Goal: Find specific page/section: Find specific page/section

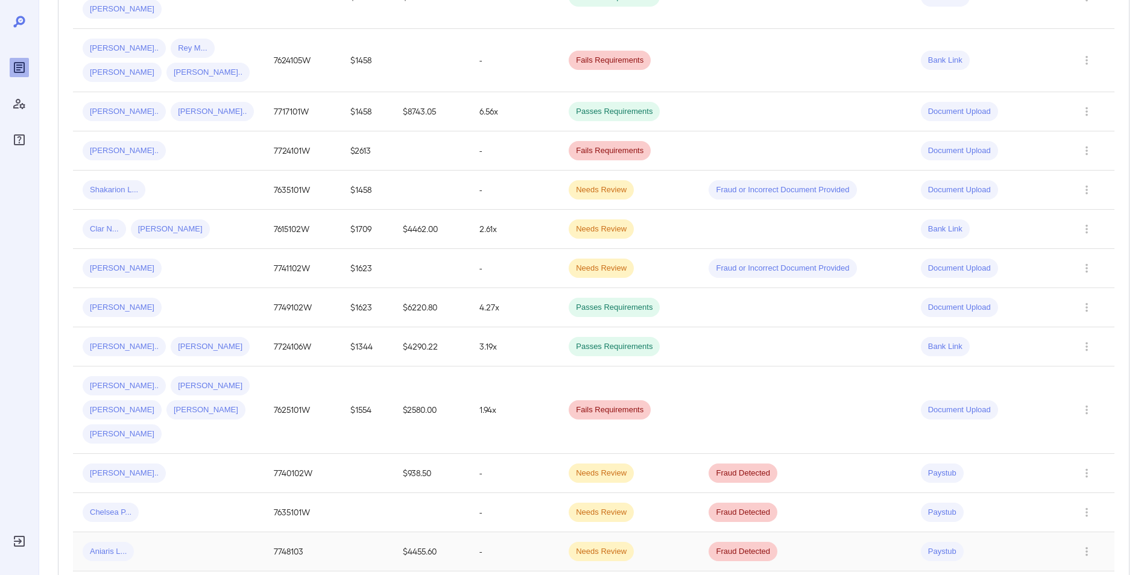
scroll to position [422, 0]
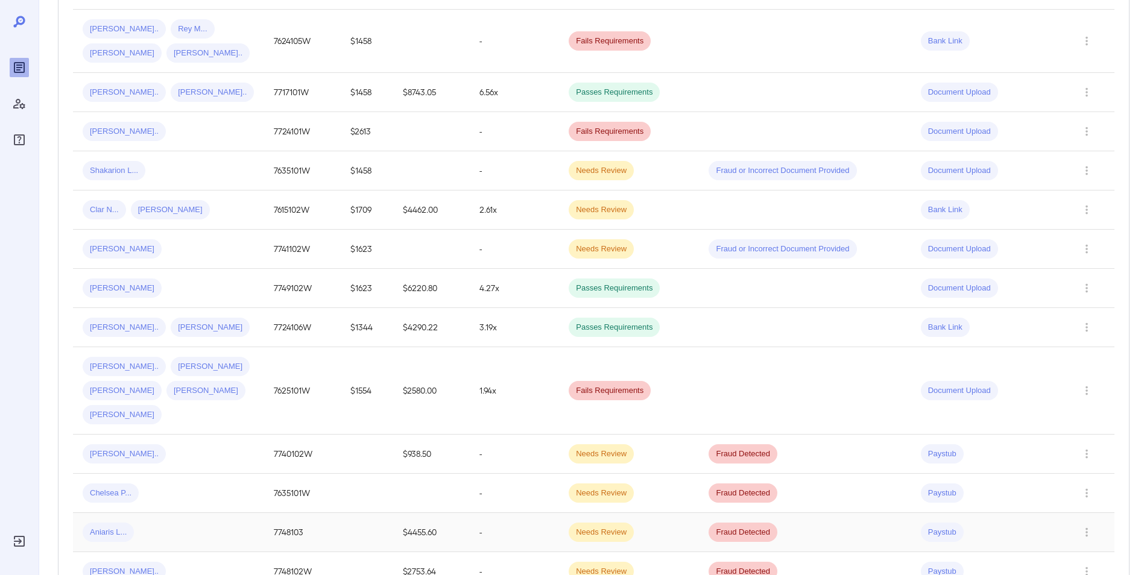
click at [230, 523] on div "Aniaris L..." at bounding box center [169, 532] width 172 height 19
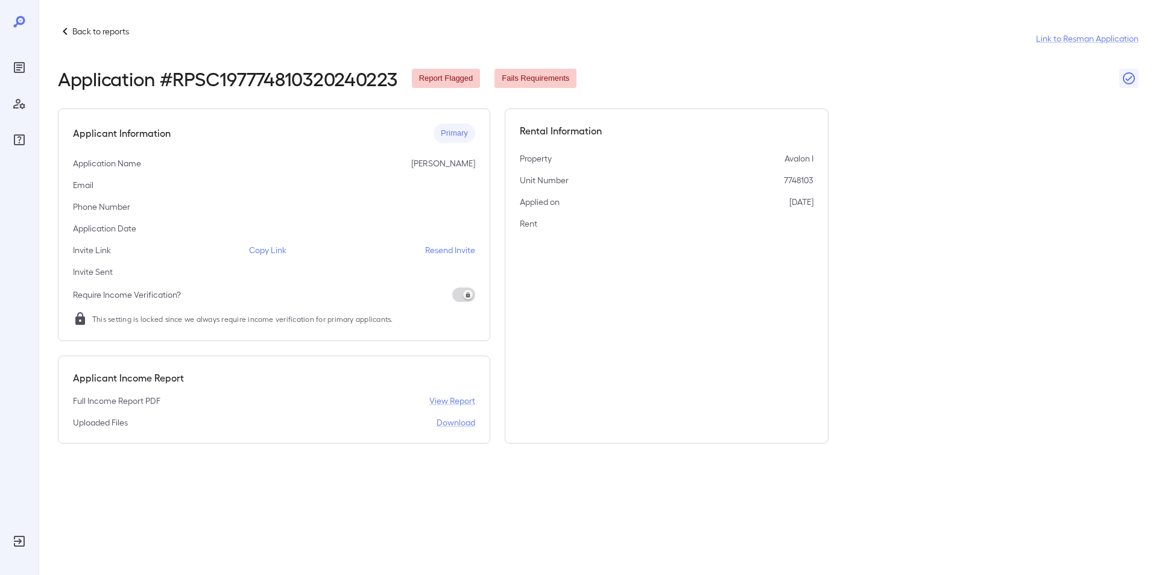
click at [71, 31] on icon at bounding box center [65, 31] width 14 height 14
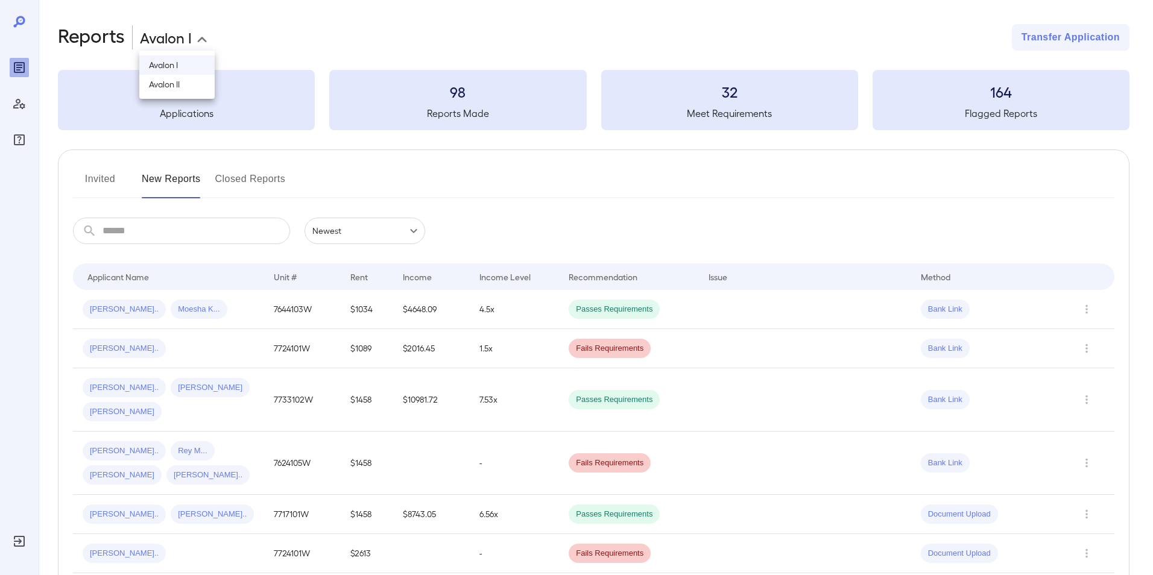
click at [192, 43] on body "**********" at bounding box center [576, 287] width 1153 height 575
click at [185, 84] on li "Avalon II" at bounding box center [176, 84] width 75 height 19
type input "**********"
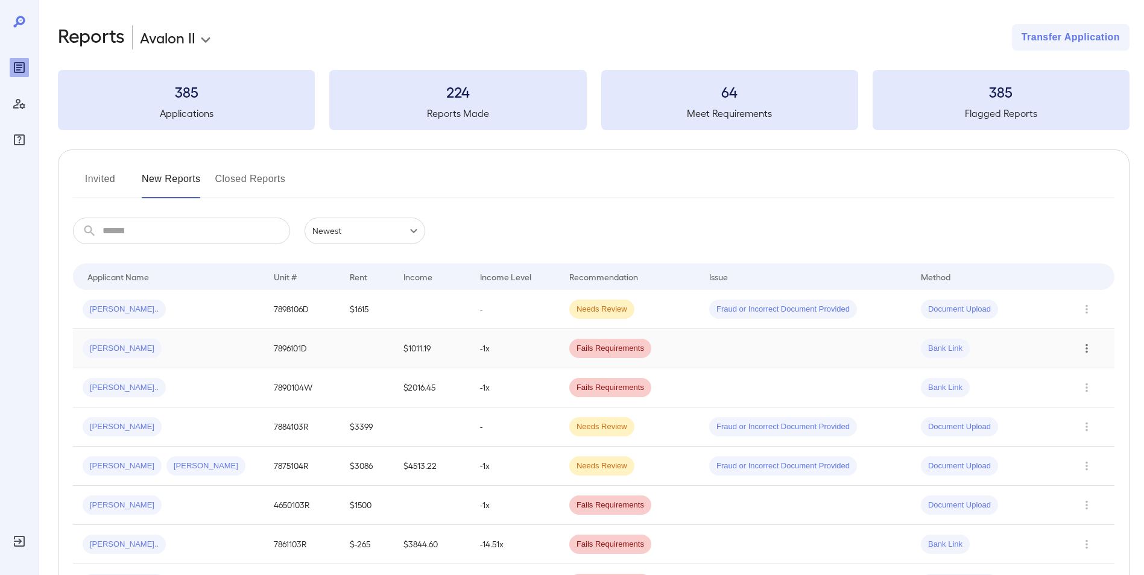
click at [1087, 352] on icon "Row Actions" at bounding box center [1087, 348] width 2 height 9
click at [1093, 367] on li "View Application" at bounding box center [1095, 372] width 95 height 19
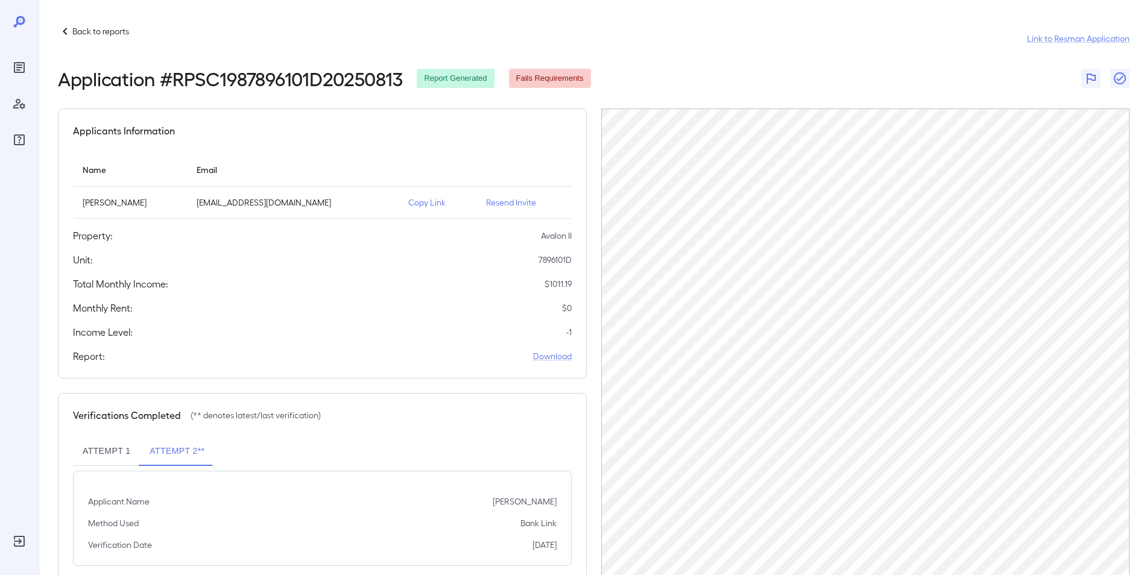
scroll to position [30, 0]
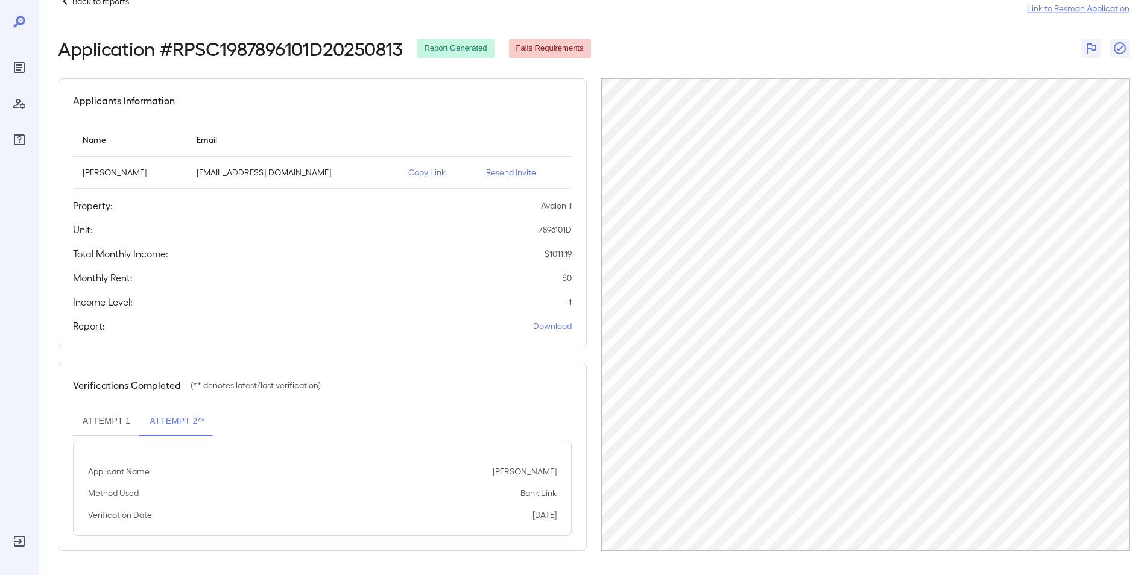
click at [566, 276] on p "$ 0" at bounding box center [567, 278] width 10 height 12
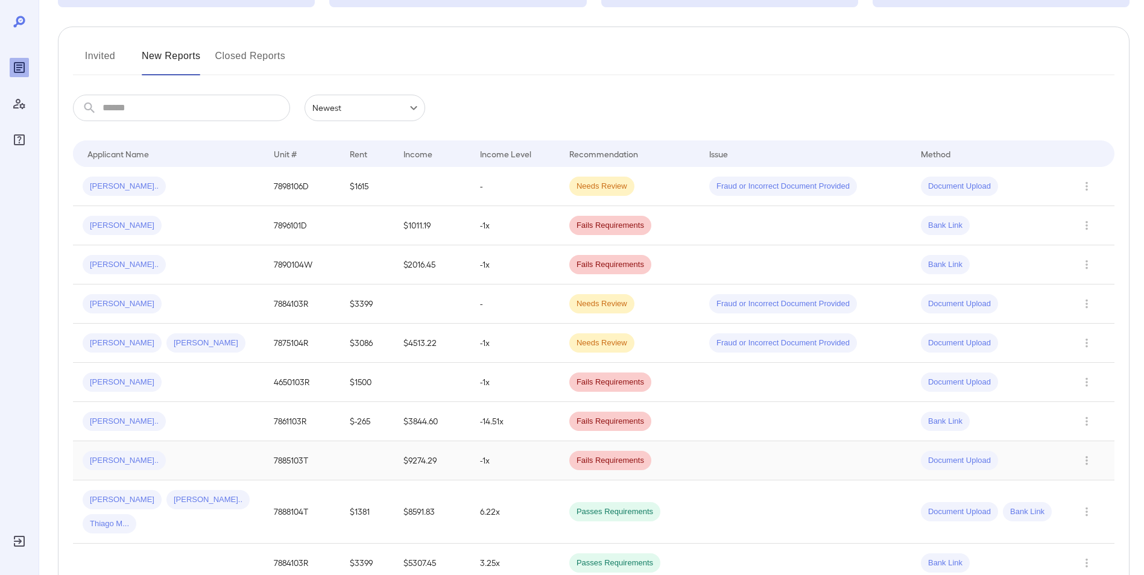
scroll to position [181, 0]
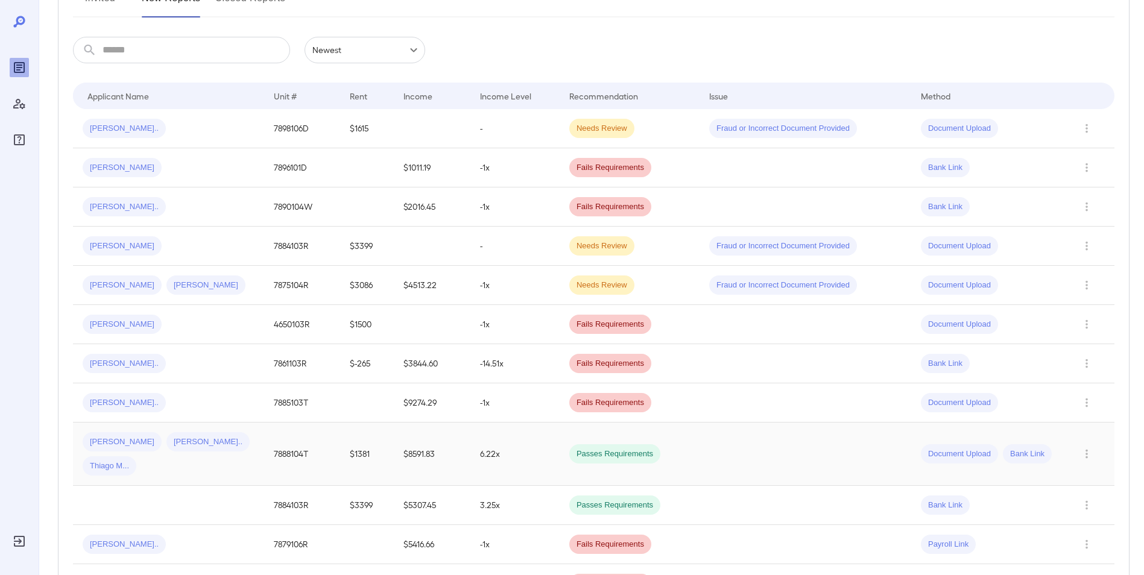
click at [264, 438] on td "[PERSON_NAME] [PERSON_NAME] Thiago M..." at bounding box center [168, 454] width 191 height 63
